Goal: Task Accomplishment & Management: Manage account settings

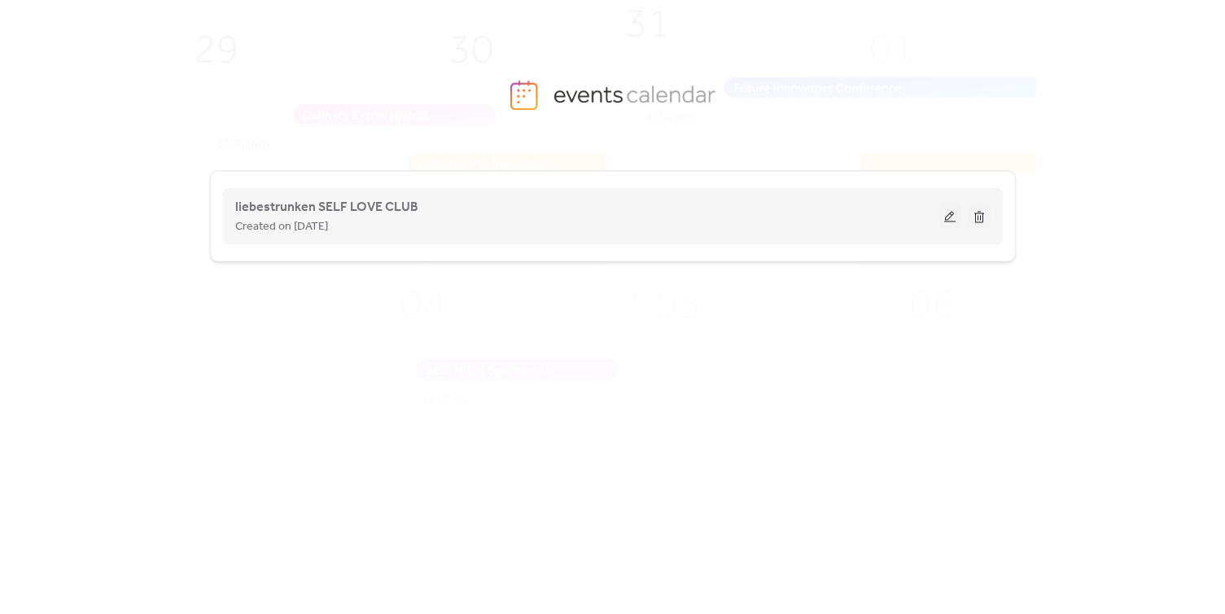
click at [950, 220] on button at bounding box center [950, 216] width 23 height 24
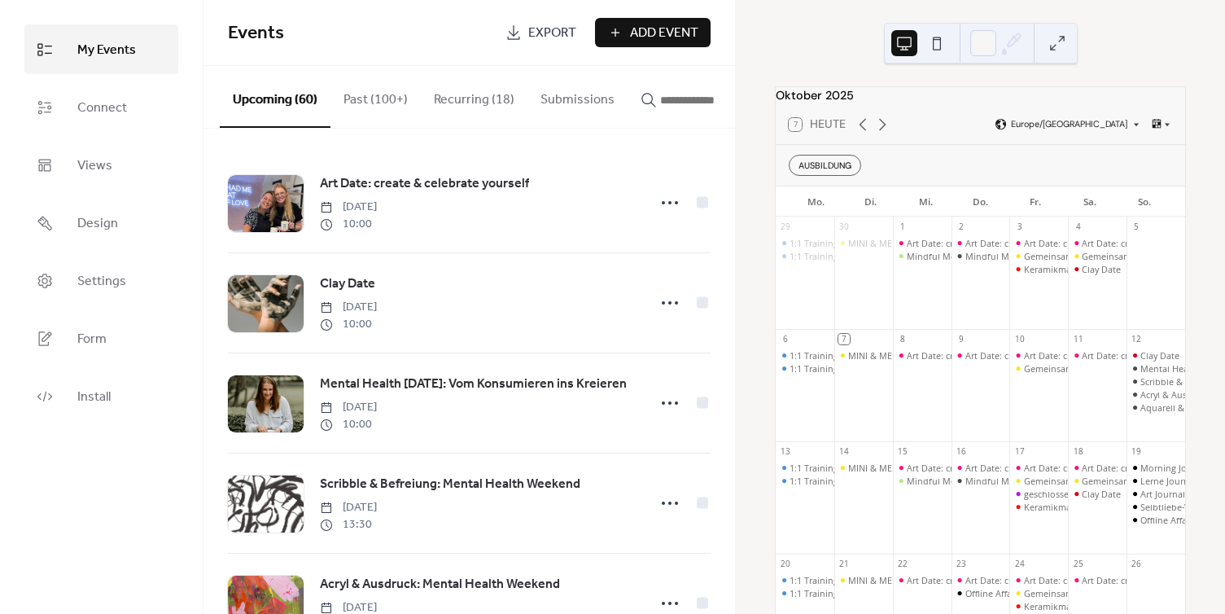
click at [660, 99] on input "button" at bounding box center [709, 100] width 98 height 20
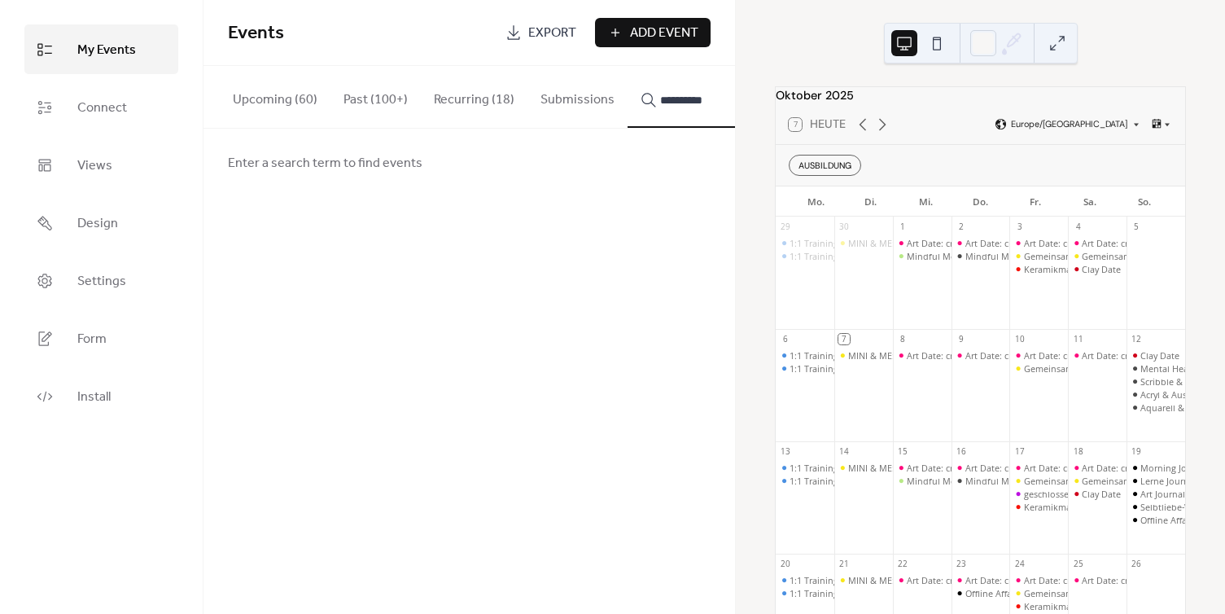
type input "**********"
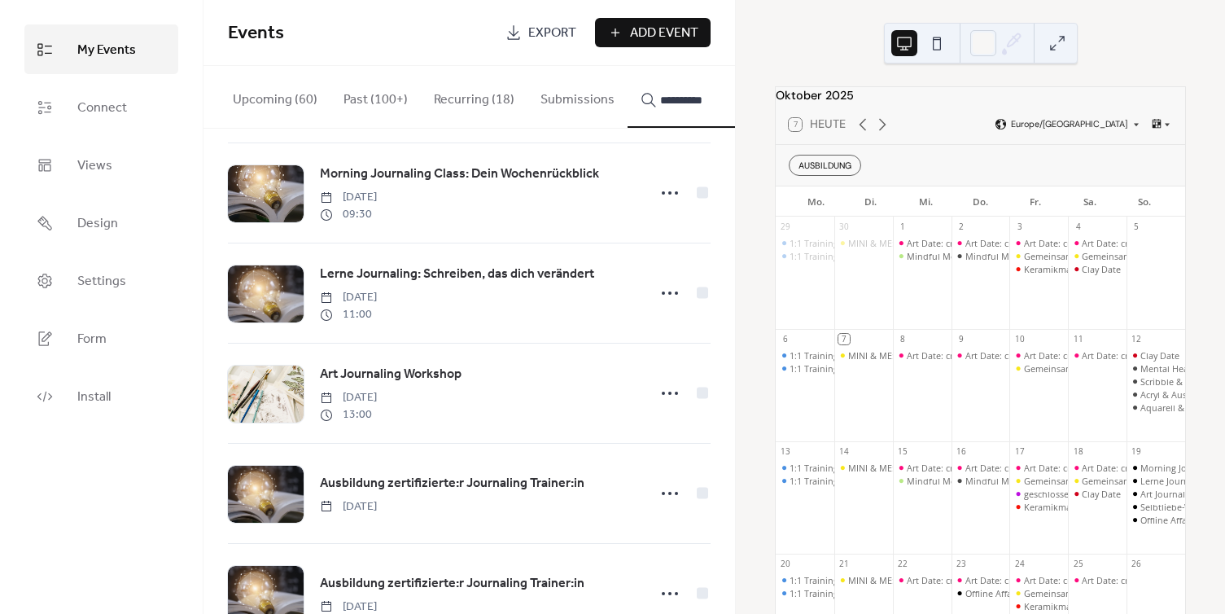
scroll to position [976, 0]
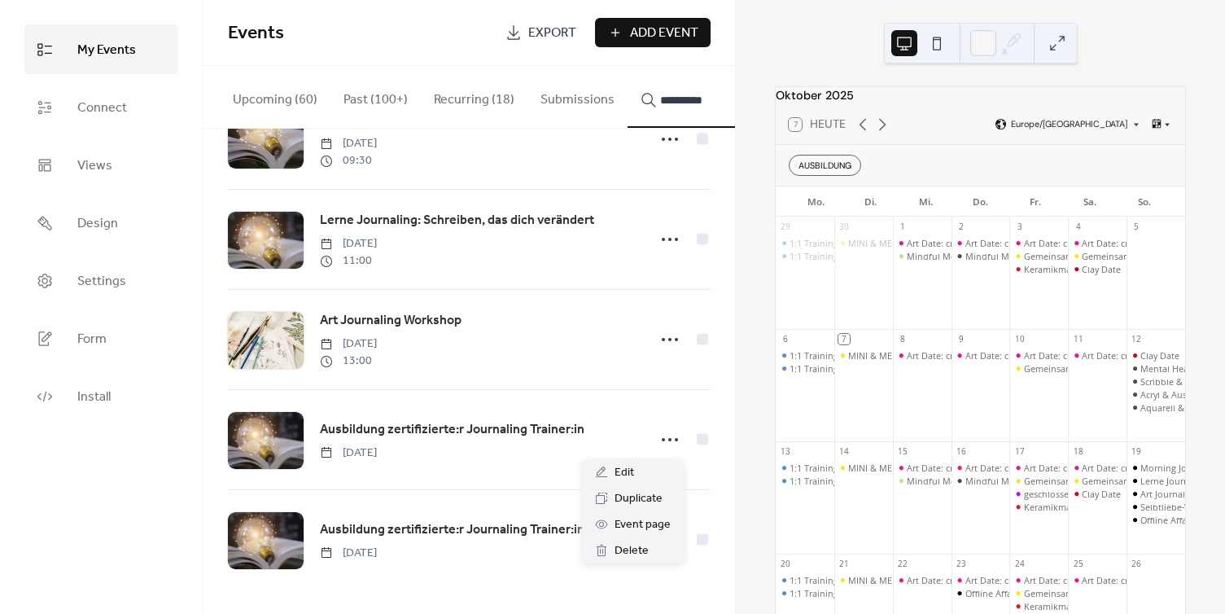
click at [668, 438] on icon at bounding box center [670, 440] width 26 height 26
click at [627, 550] on span "Delete" at bounding box center [632, 551] width 34 height 20
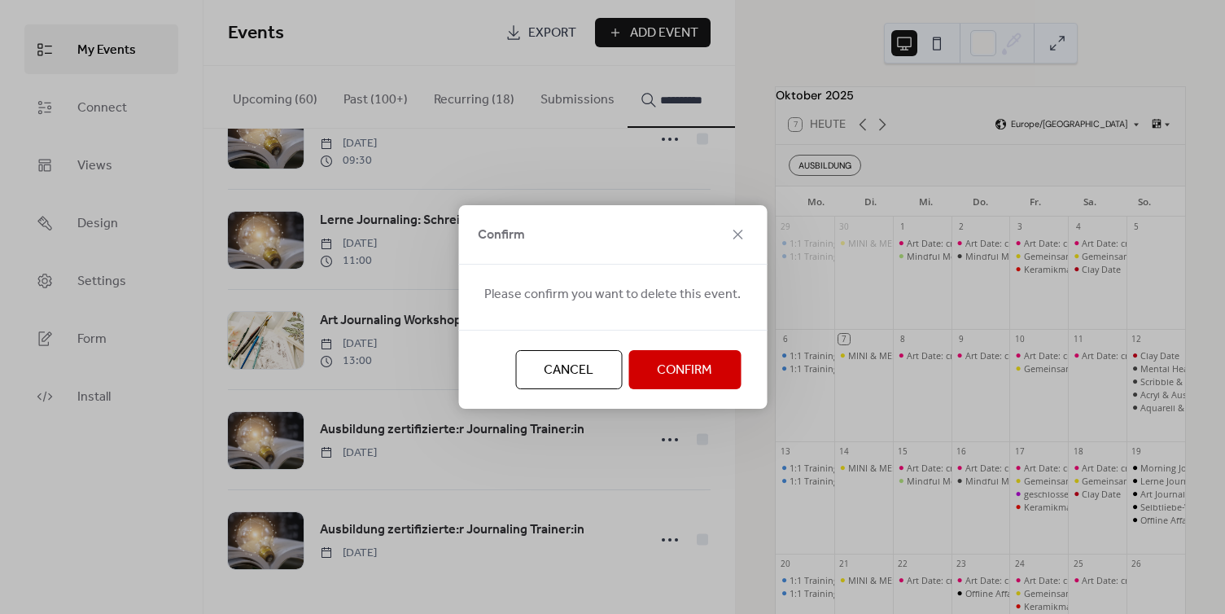
click at [679, 367] on span "Confirm" at bounding box center [684, 371] width 55 height 20
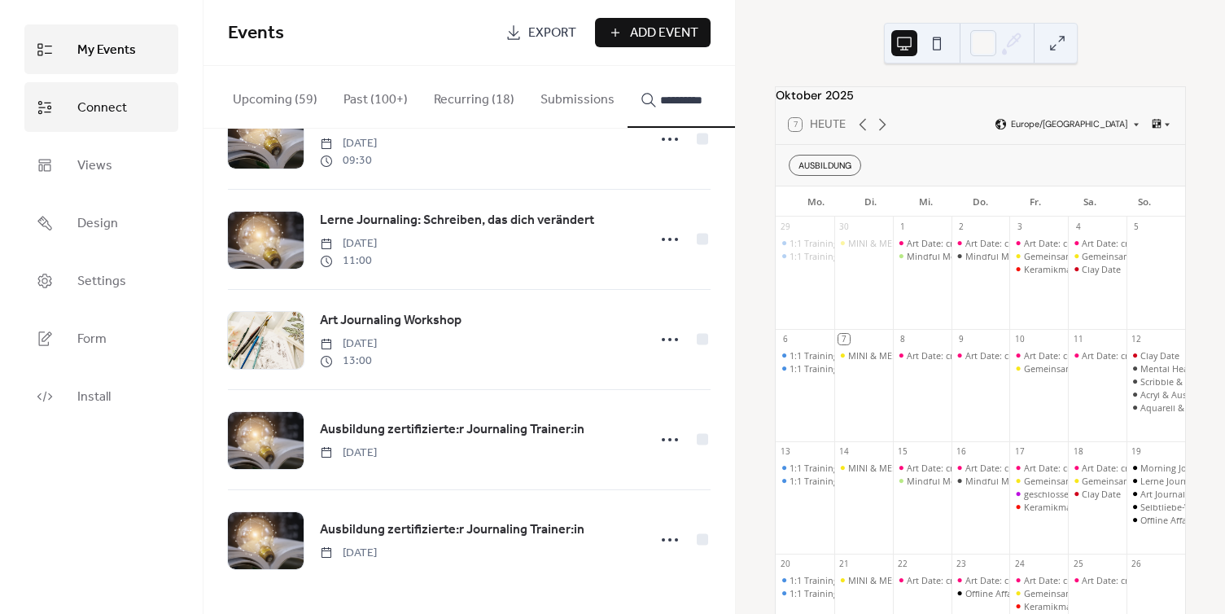
click at [137, 113] on link "Connect" at bounding box center [101, 107] width 154 height 50
